Goal: Information Seeking & Learning: Learn about a topic

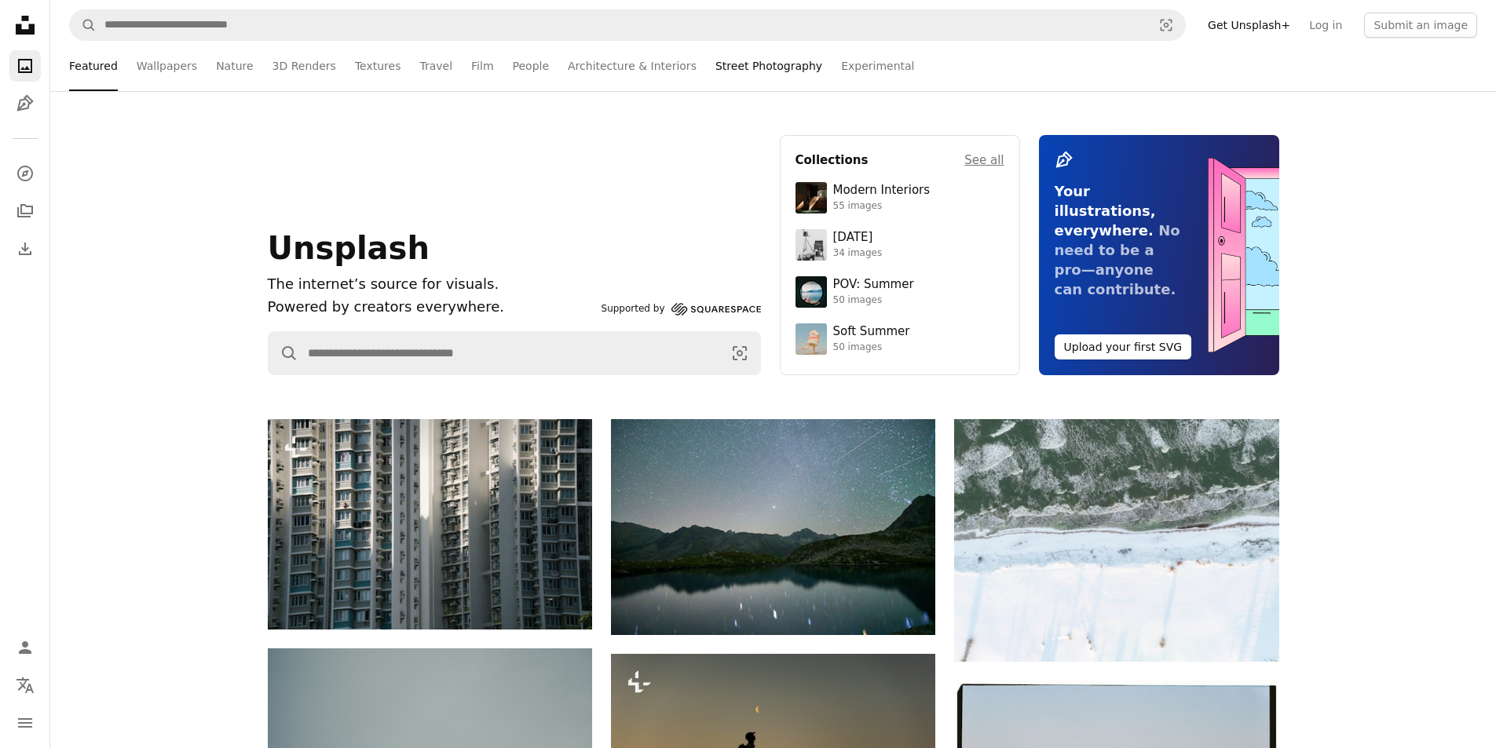
click at [715, 73] on link "Street Photography" at bounding box center [768, 66] width 107 height 50
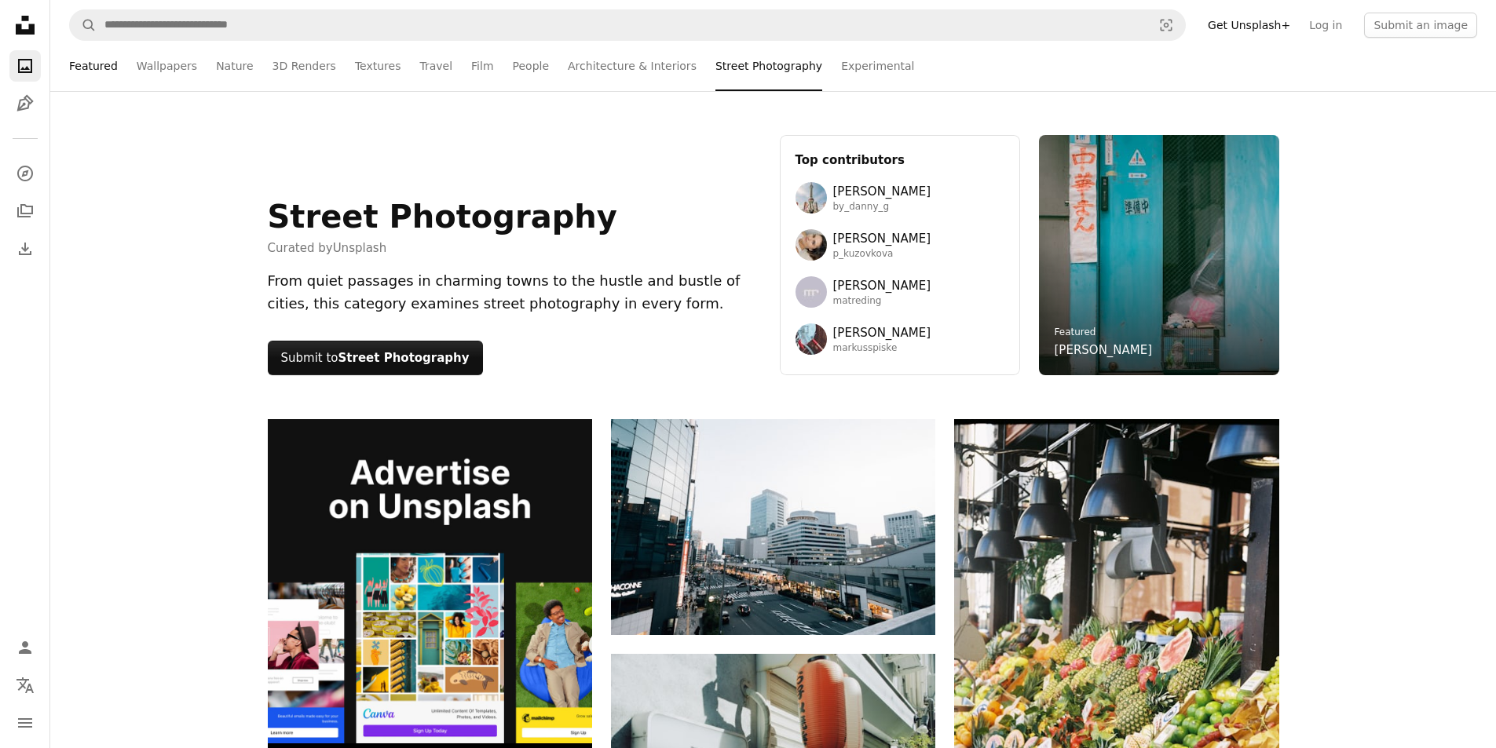
click at [102, 71] on link "Featured" at bounding box center [93, 66] width 49 height 50
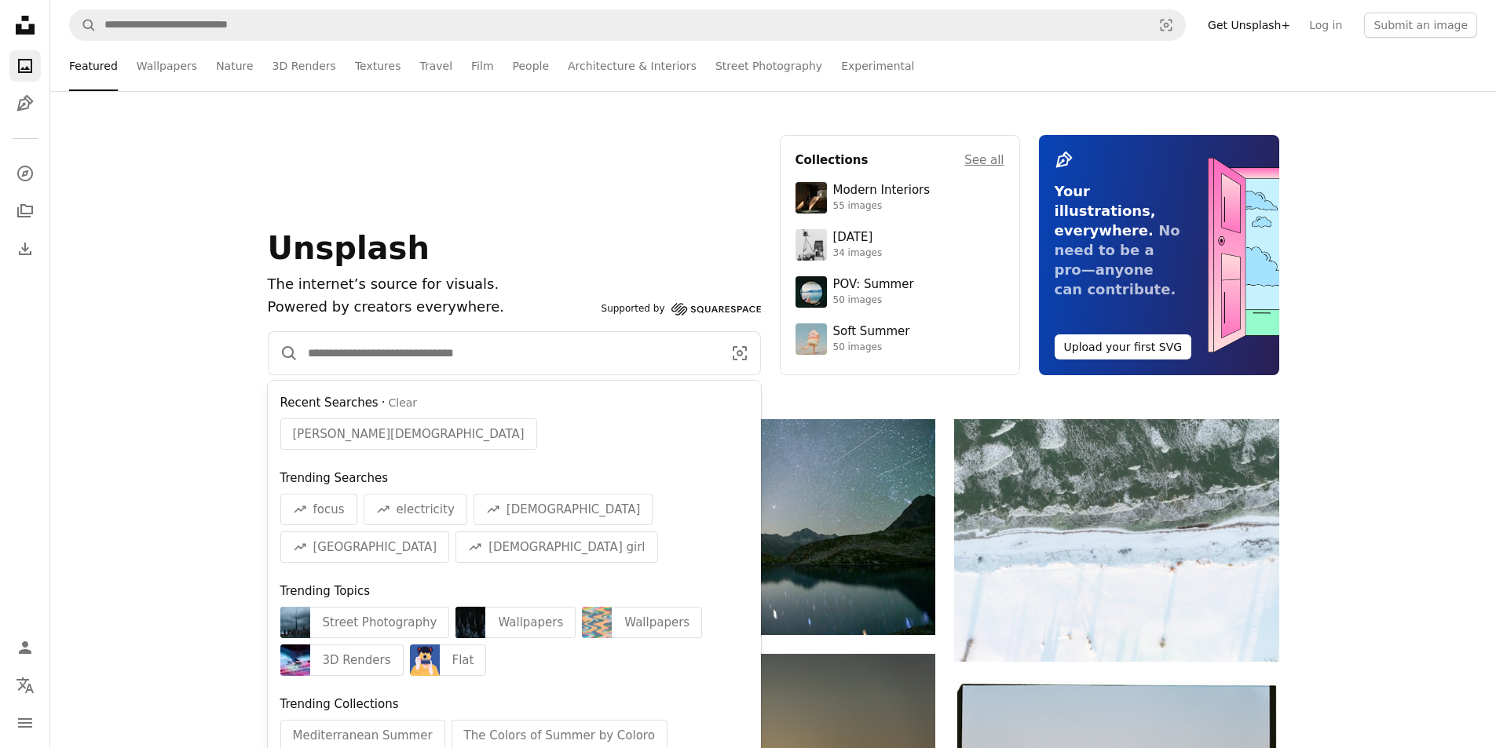
click at [427, 357] on input "Find visuals sitewide" at bounding box center [508, 353] width 421 height 42
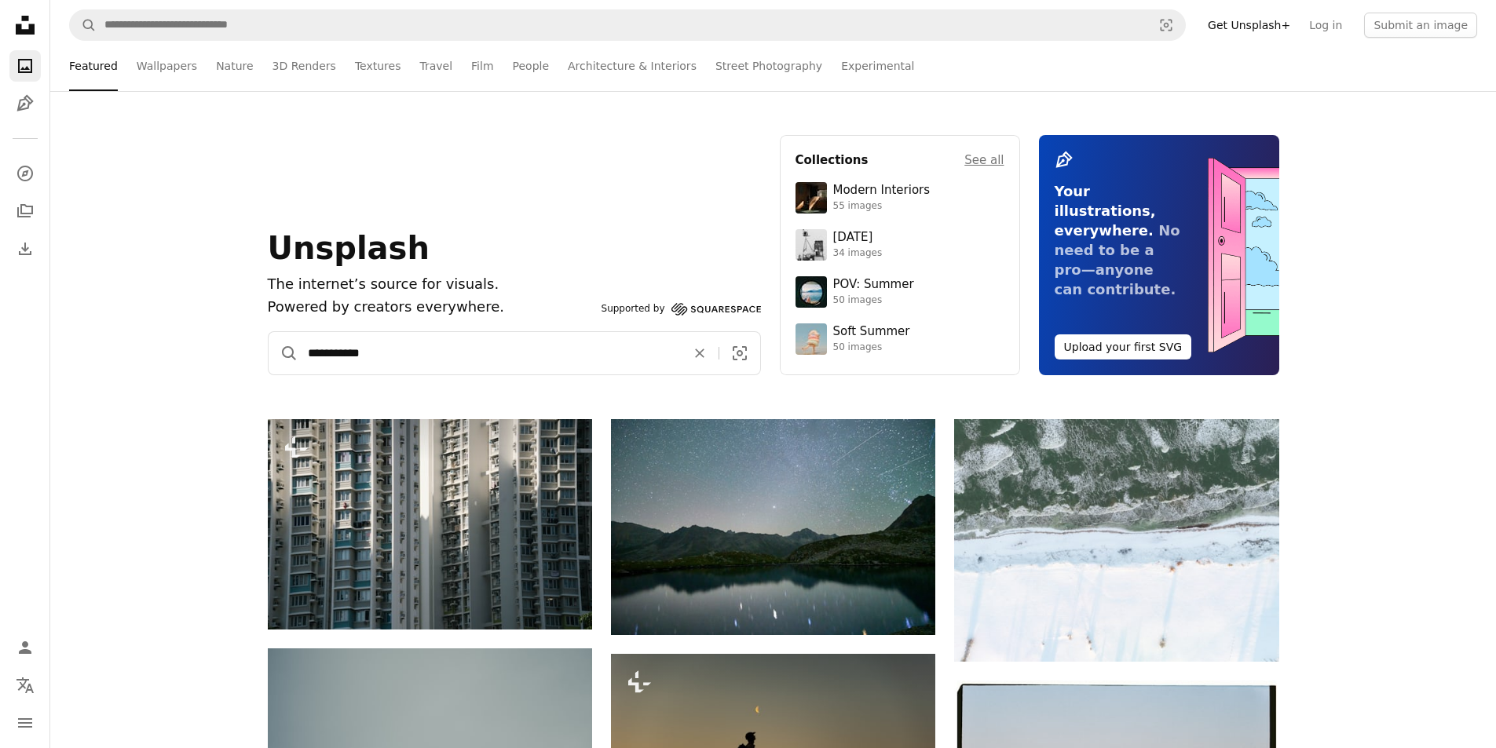
type input "**********"
click at [269, 332] on button "A magnifying glass" at bounding box center [284, 353] width 30 height 42
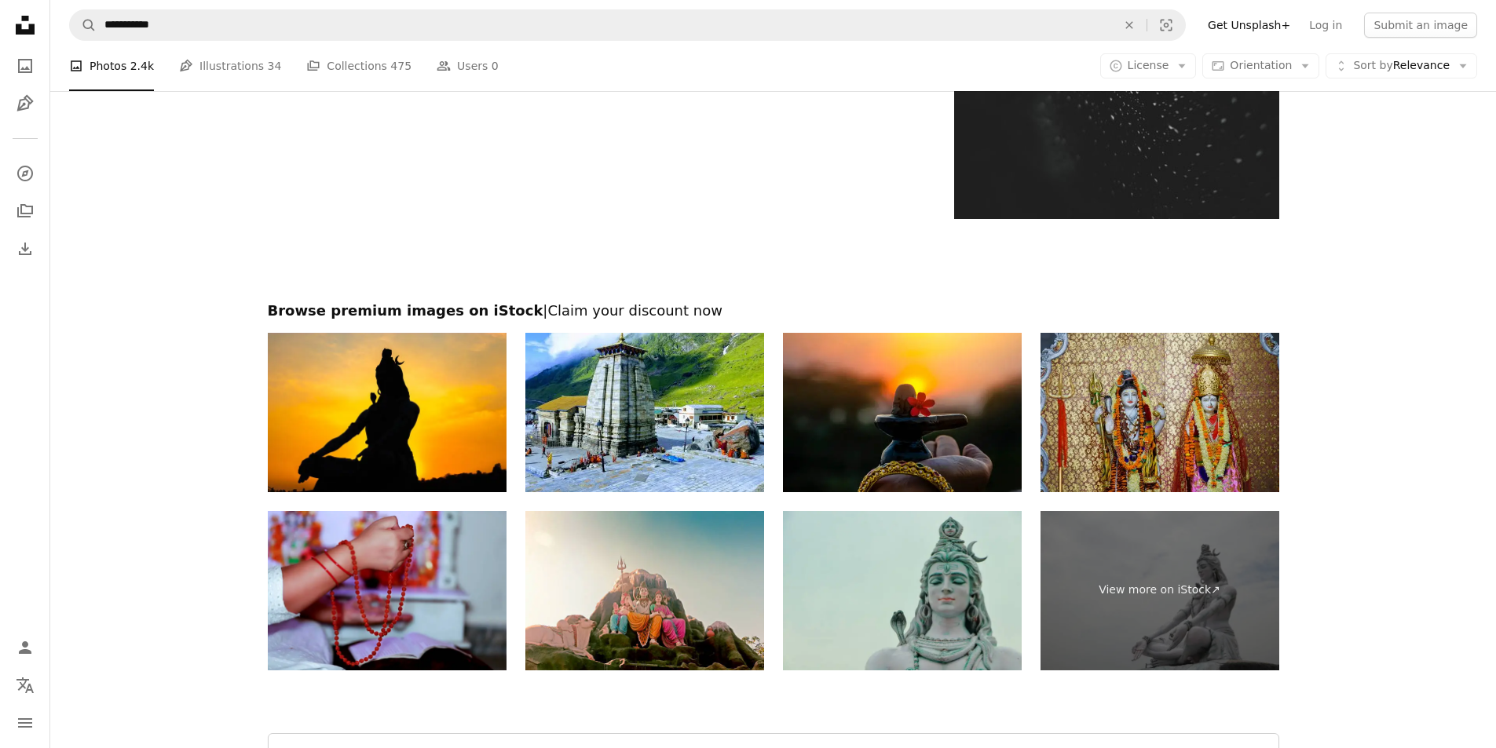
scroll to position [20963, 0]
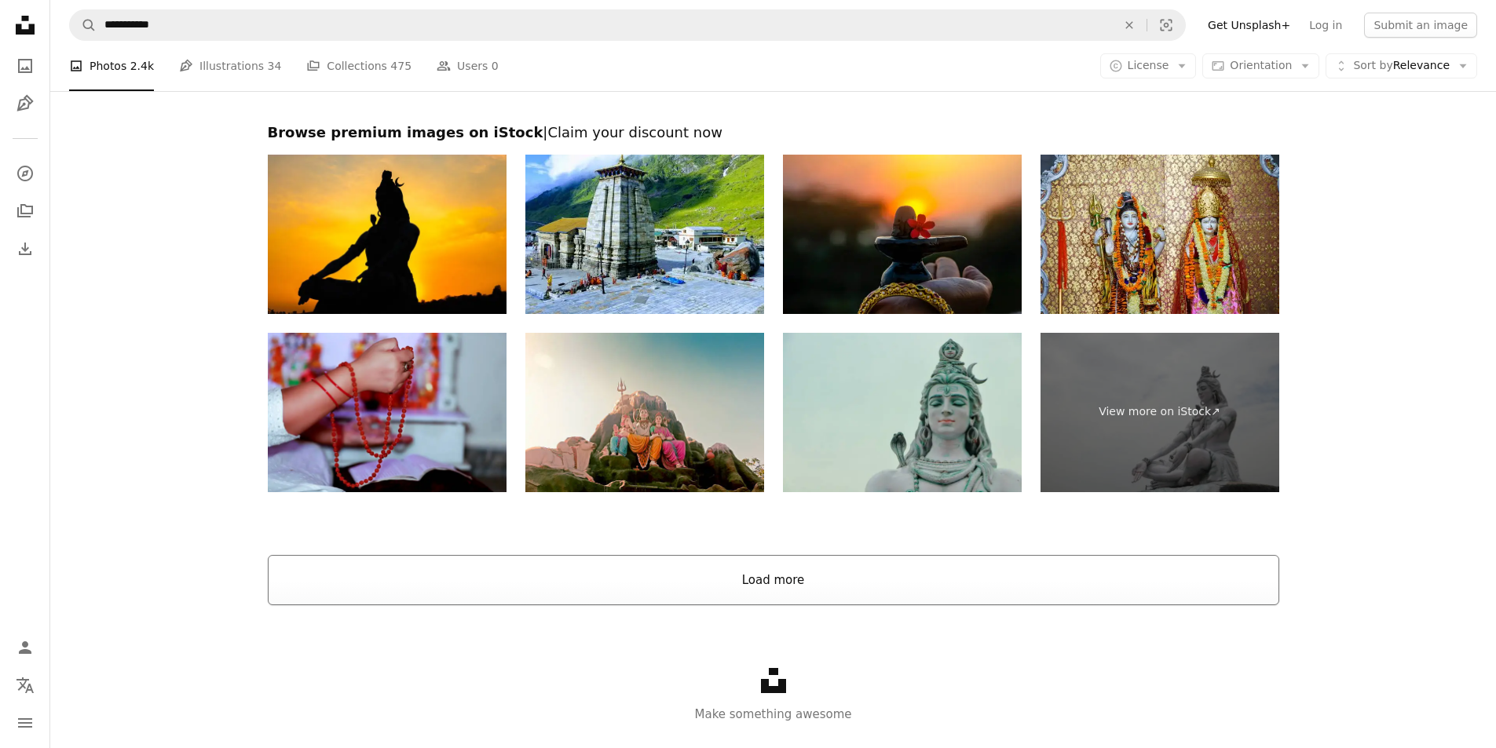
click at [849, 565] on button "Load more" at bounding box center [773, 580] width 1011 height 50
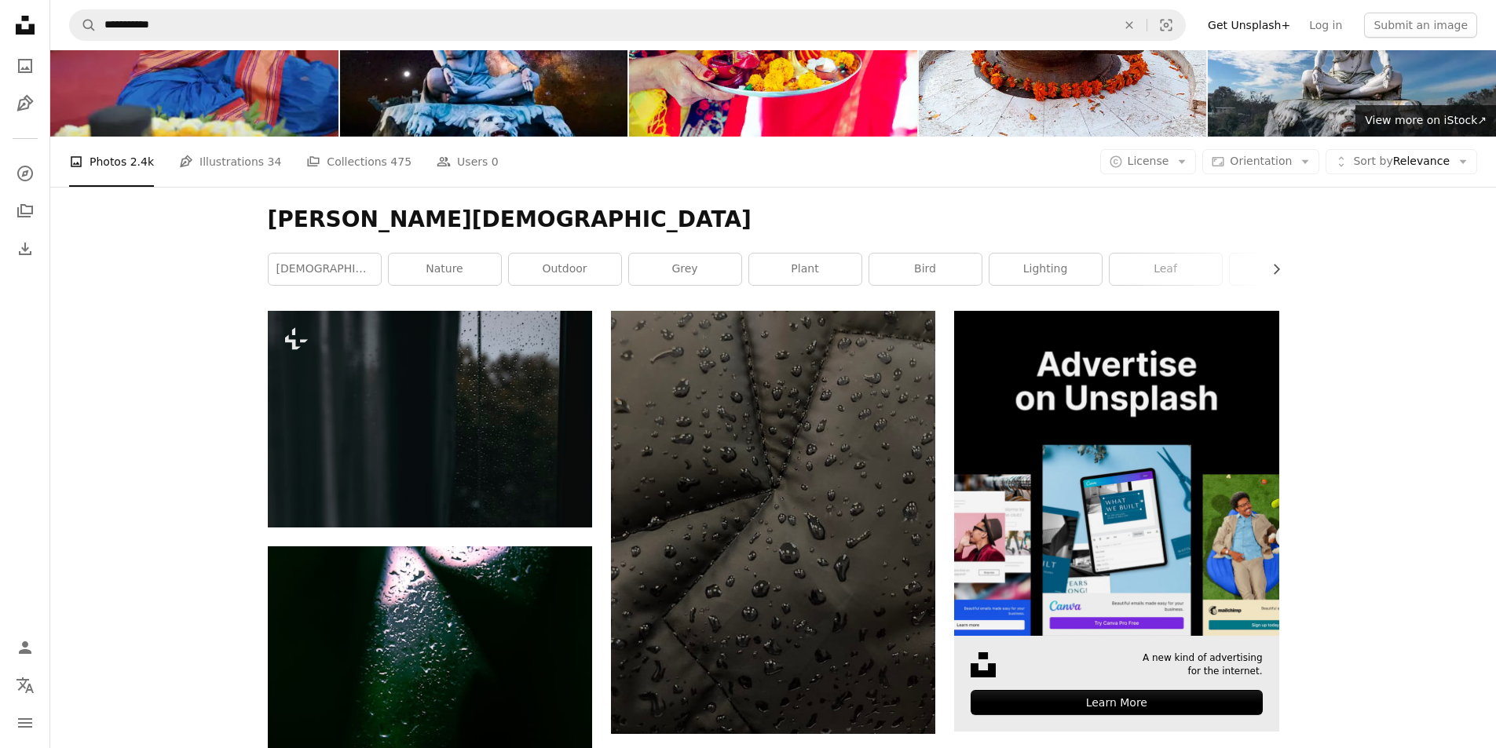
scroll to position [0, 0]
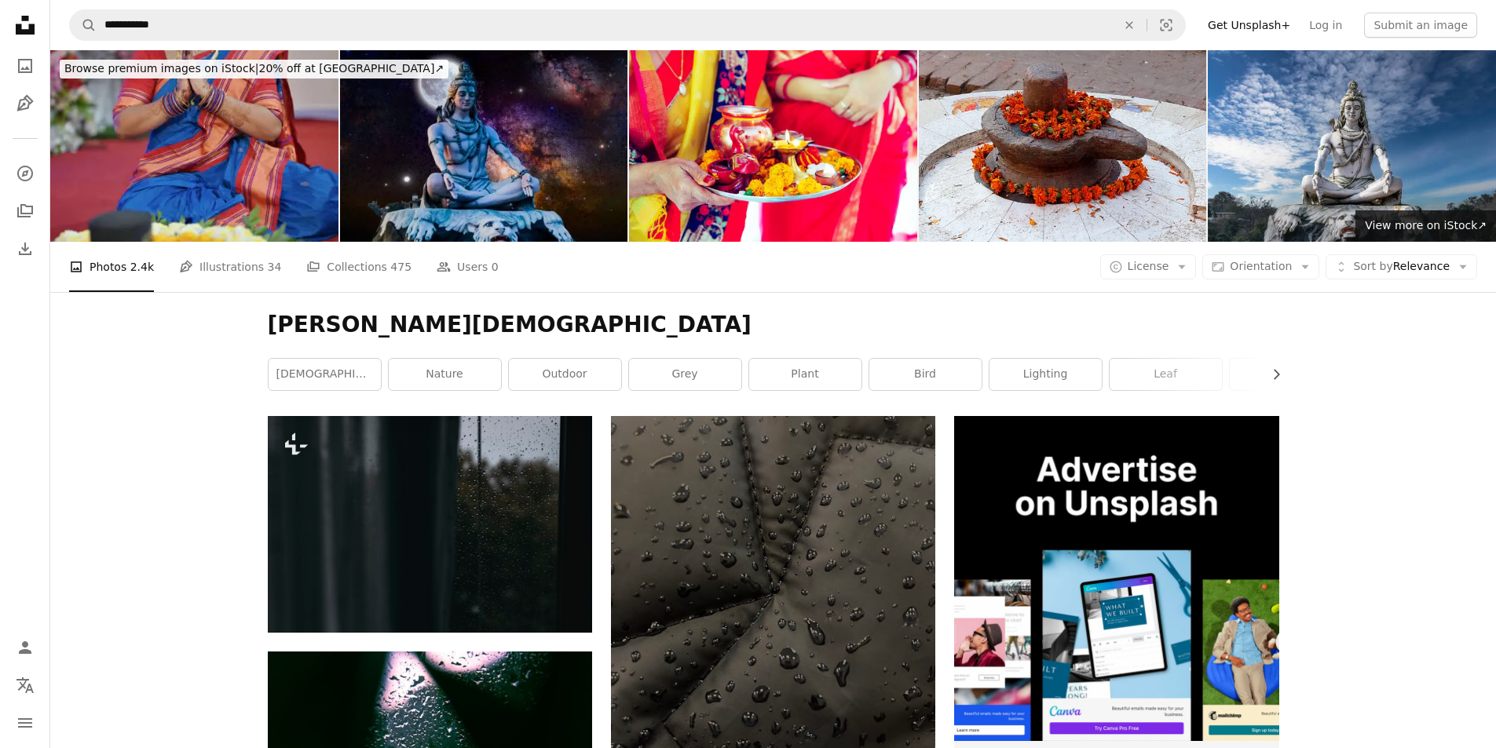
click at [416, 136] on img at bounding box center [484, 146] width 288 height 192
